Goal: Book appointment/travel/reservation

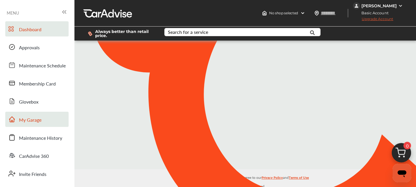
click at [30, 123] on span "My Garage" at bounding box center [30, 120] width 22 height 8
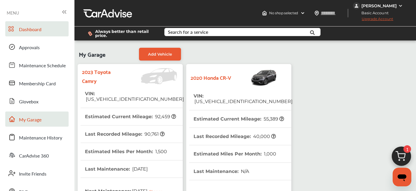
click at [35, 33] on span "Dashboard" at bounding box center [30, 30] width 22 height 8
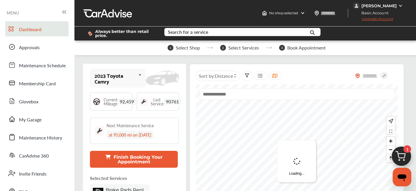
click at [173, 154] on button "Finish Booking Your Appointment" at bounding box center [134, 159] width 88 height 17
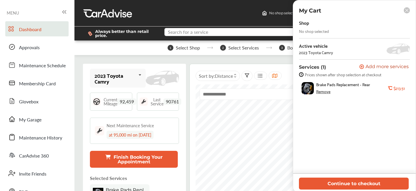
click at [211, 34] on input "text" at bounding box center [238, 32] width 147 height 9
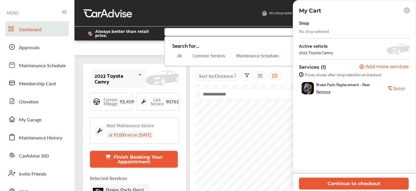
click at [211, 35] on input "text" at bounding box center [238, 32] width 147 height 9
type input "**"
click at [404, 11] on rect at bounding box center [406, 10] width 6 height 6
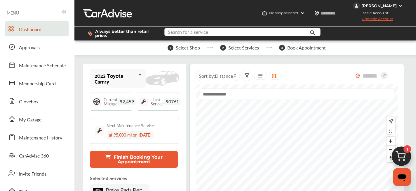
click at [231, 31] on input "text" at bounding box center [238, 32] width 147 height 9
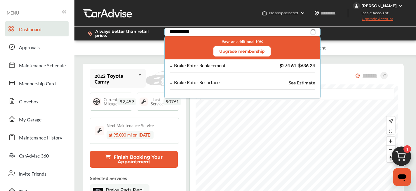
type input "**********"
click at [242, 62] on div "Brake Rotor Replacement $274.61 - $636.24" at bounding box center [242, 68] width 155 height 17
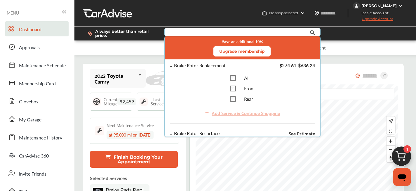
drag, startPoint x: 123, startPoint y: 154, endPoint x: 110, endPoint y: 156, distance: 12.9
click at [123, 154] on button "Finish Booking Your Appointment" at bounding box center [134, 159] width 88 height 17
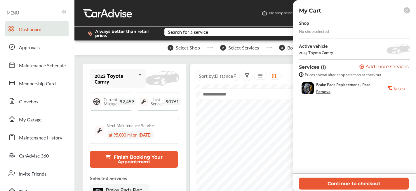
click at [108, 157] on icon at bounding box center [107, 157] width 5 height 5
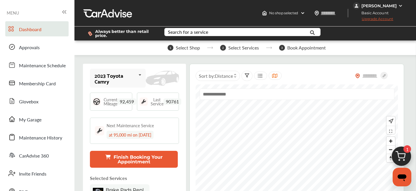
click at [108, 156] on icon at bounding box center [107, 157] width 5 height 5
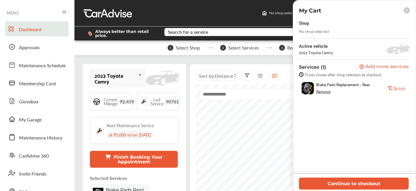
click at [190, 33] on div "Search for a service" at bounding box center [188, 32] width 40 height 5
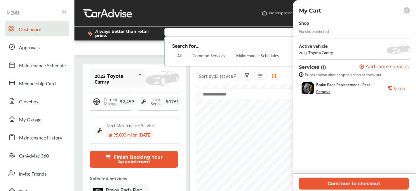
click at [407, 12] on rect at bounding box center [406, 10] width 6 height 6
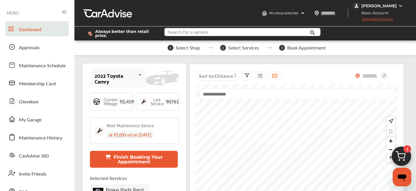
click at [251, 30] on input "text" at bounding box center [238, 32] width 147 height 9
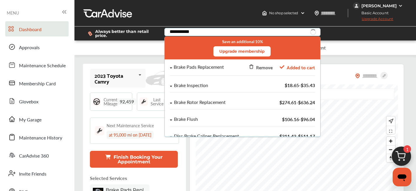
type input "**********"
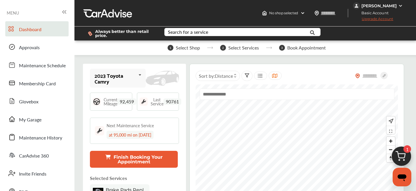
click at [219, 103] on div at bounding box center [297, 97] width 194 height 16
click at [216, 30] on input "text" at bounding box center [238, 32] width 147 height 9
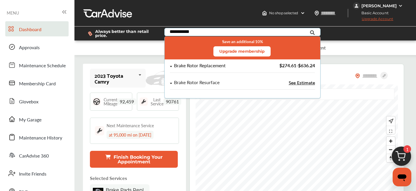
type input "**********"
click at [237, 67] on div "Brake Rotor Replacement" at bounding box center [213, 65] width 87 height 5
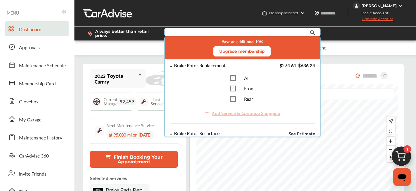
click at [254, 99] on div "All Front Rear" at bounding box center [242, 88] width 145 height 27
click at [244, 98] on span "Rear" at bounding box center [248, 99] width 9 height 7
click at [254, 113] on div "Add Service & Continue Shopping" at bounding box center [245, 113] width 69 height 8
